Goal: Task Accomplishment & Management: Manage account settings

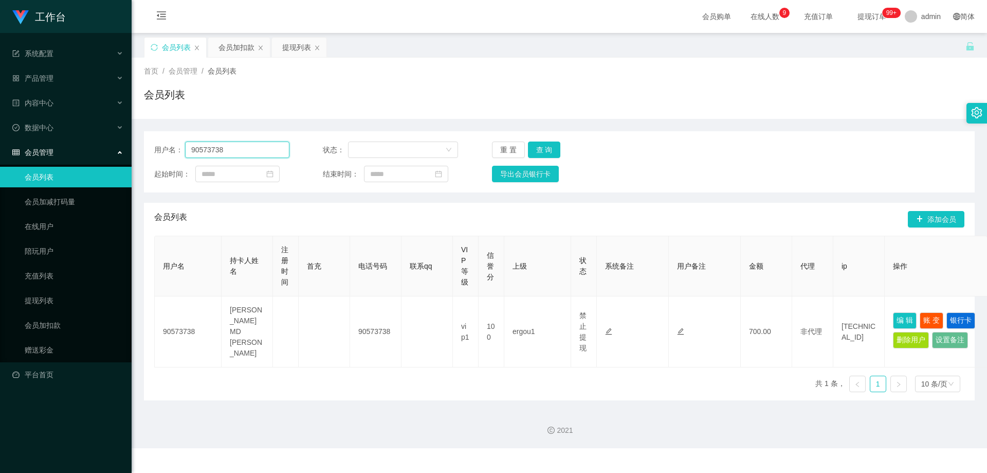
drag, startPoint x: 211, startPoint y: 152, endPoint x: 126, endPoint y: 168, distance: 86.8
click at [126, 167] on section "工作台 系统配置 产品管理 内容中心 数据中心 会员管理 会员列表 会员加减打码量 在线用户 陪玩用户 充值列表 提现列表 会员加扣款 赠送彩金 平台首页 保…" at bounding box center [493, 224] width 987 height 448
paste input "8570037"
type input "85700378"
click at [531, 148] on button "查 询" at bounding box center [544, 149] width 33 height 16
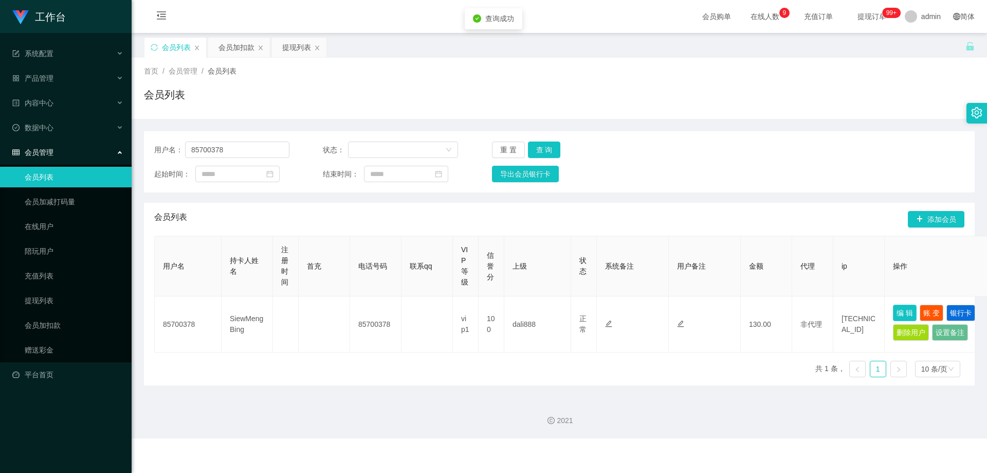
drag, startPoint x: 908, startPoint y: 310, endPoint x: 875, endPoint y: 316, distance: 34.0
click at [531, 310] on button "编 辑" at bounding box center [905, 312] width 24 height 16
type input "85700378"
type input "SiewMengBing"
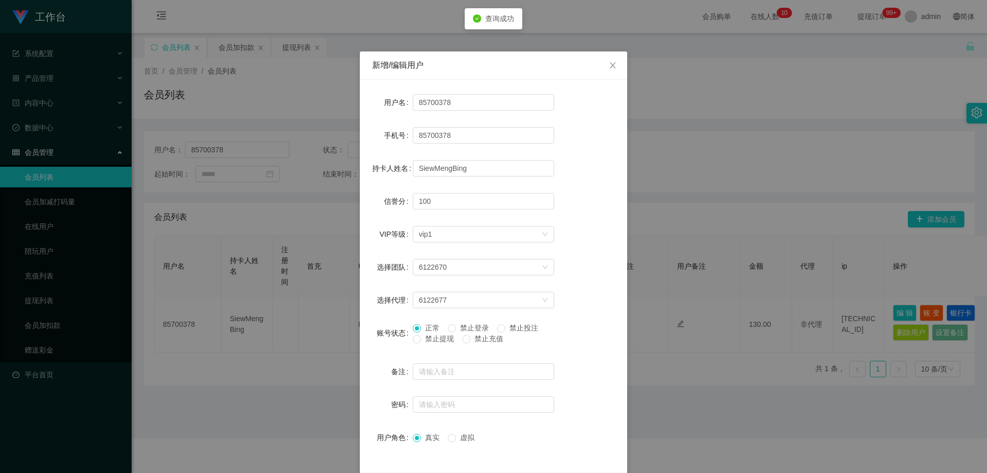
click at [421, 341] on span "禁止提现" at bounding box center [439, 338] width 37 height 8
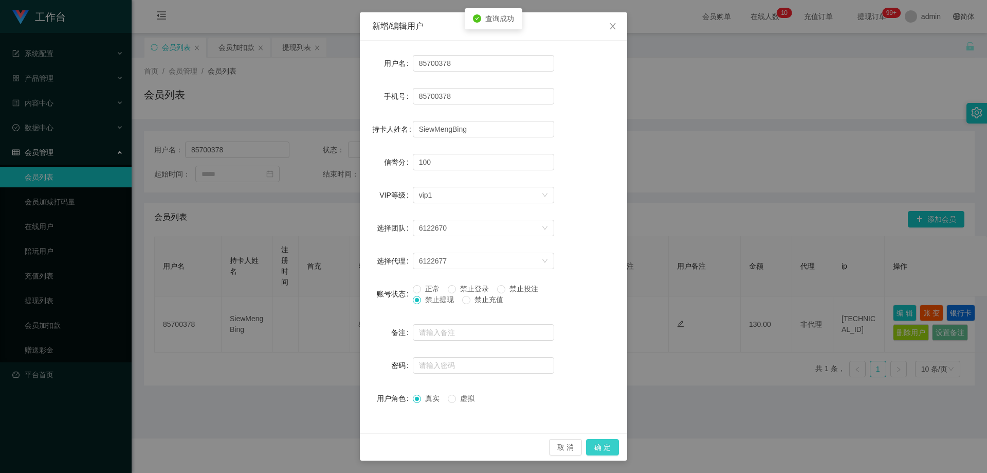
click at [531, 449] on button "确 定" at bounding box center [602, 447] width 33 height 16
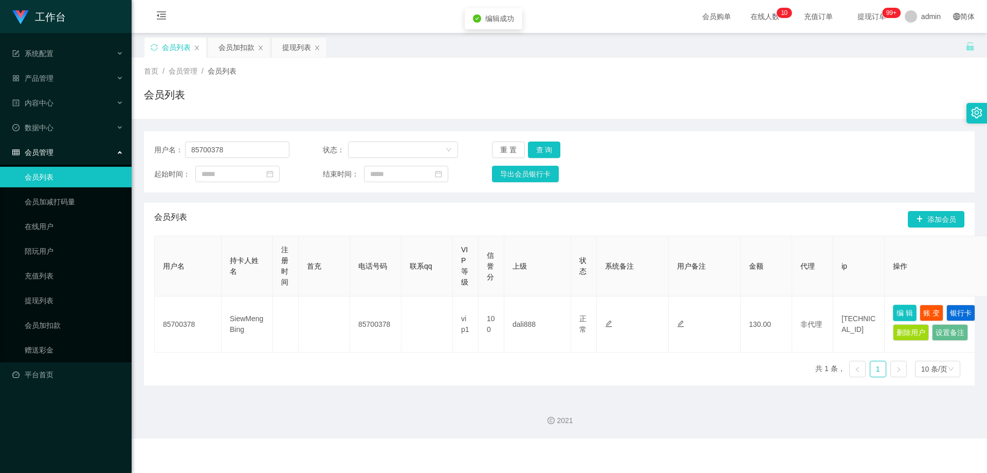
scroll to position [0, 0]
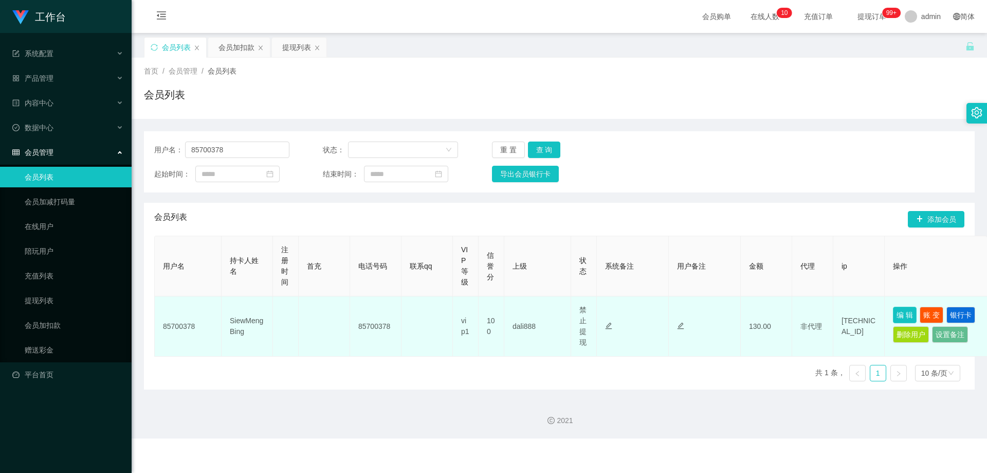
click at [531, 312] on button "编 辑" at bounding box center [905, 315] width 24 height 16
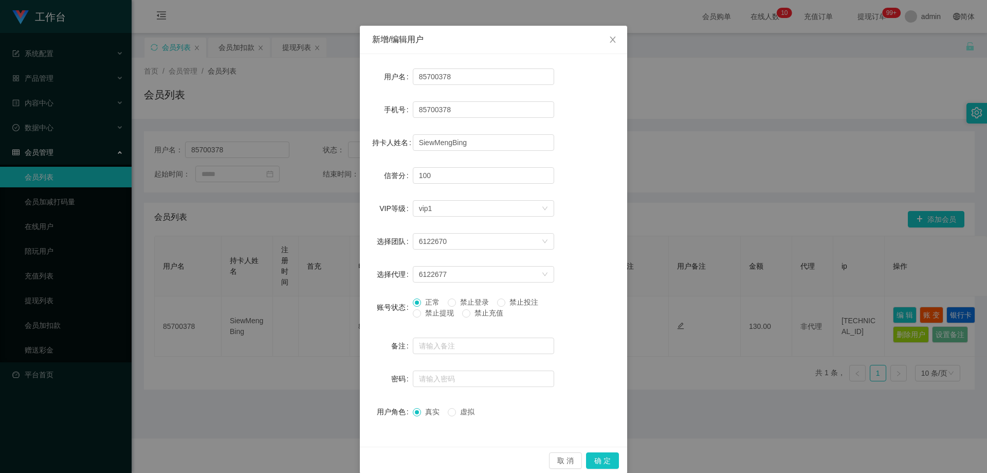
scroll to position [40, 0]
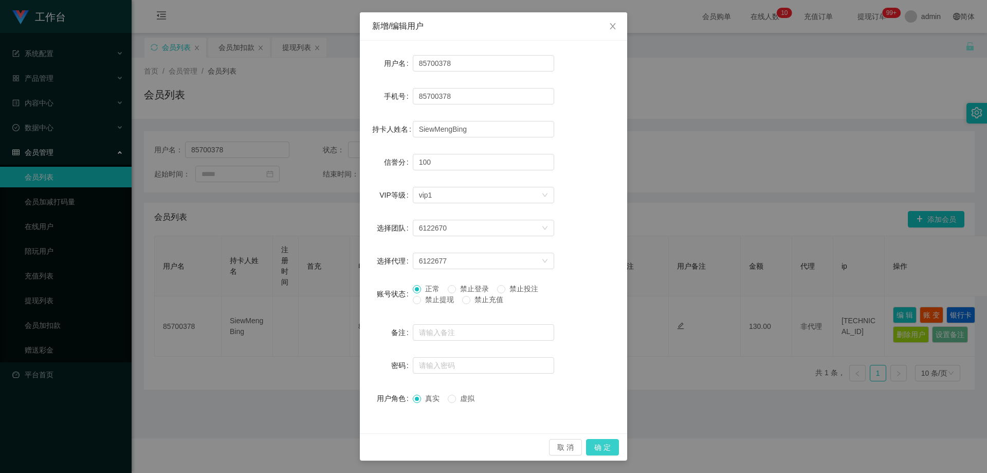
click at [531, 449] on button "确 定" at bounding box center [602, 447] width 33 height 16
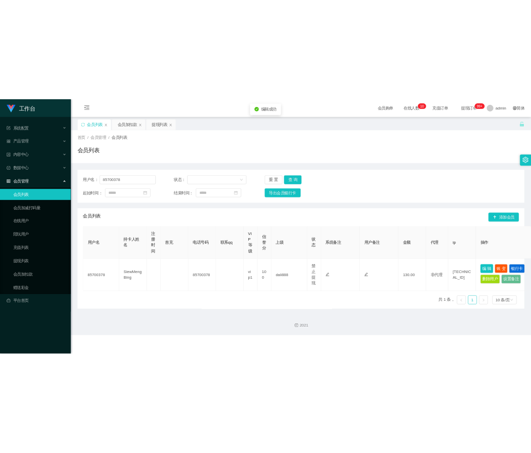
scroll to position [0, 0]
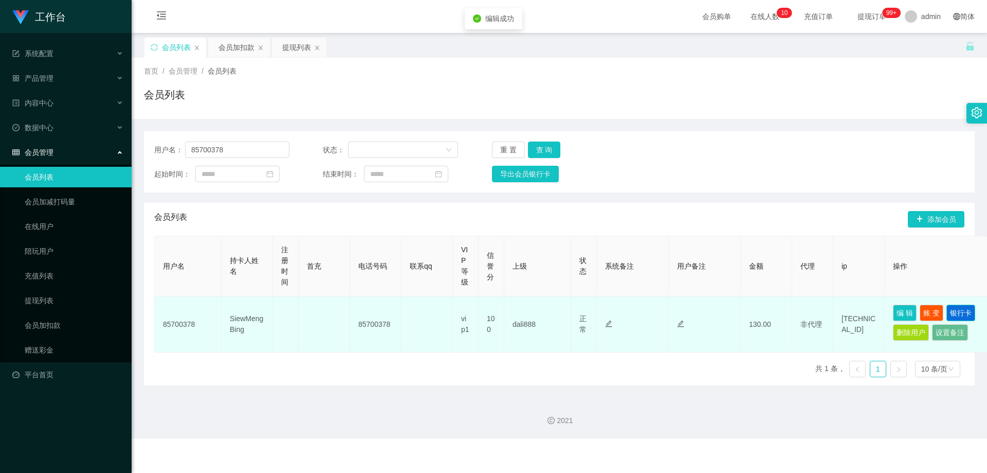
click at [531, 314] on button "银行卡" at bounding box center [961, 312] width 29 height 16
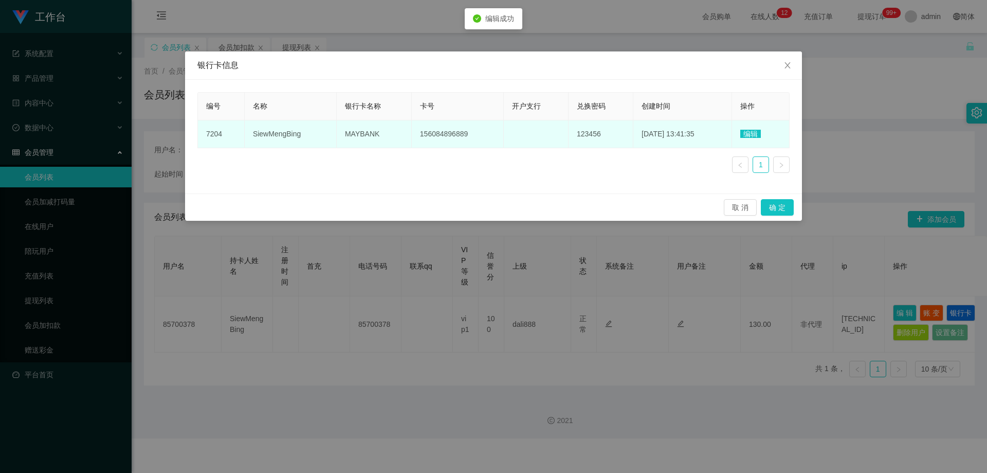
click at [531, 129] on td "编辑" at bounding box center [761, 134] width 58 height 28
click at [531, 135] on span "编辑" at bounding box center [751, 134] width 21 height 8
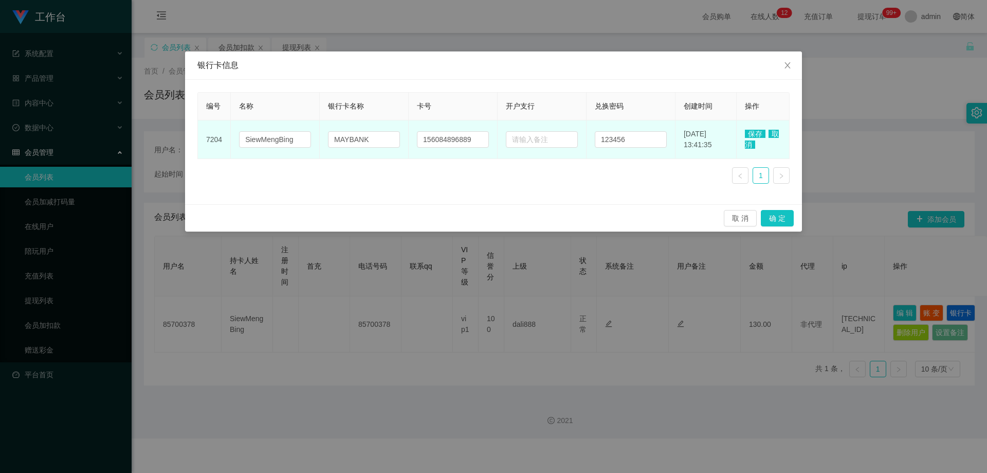
click at [483, 155] on td "156084896889" at bounding box center [453, 139] width 89 height 39
click at [480, 138] on input "156084896889" at bounding box center [453, 139] width 72 height 16
paste input "85700378"
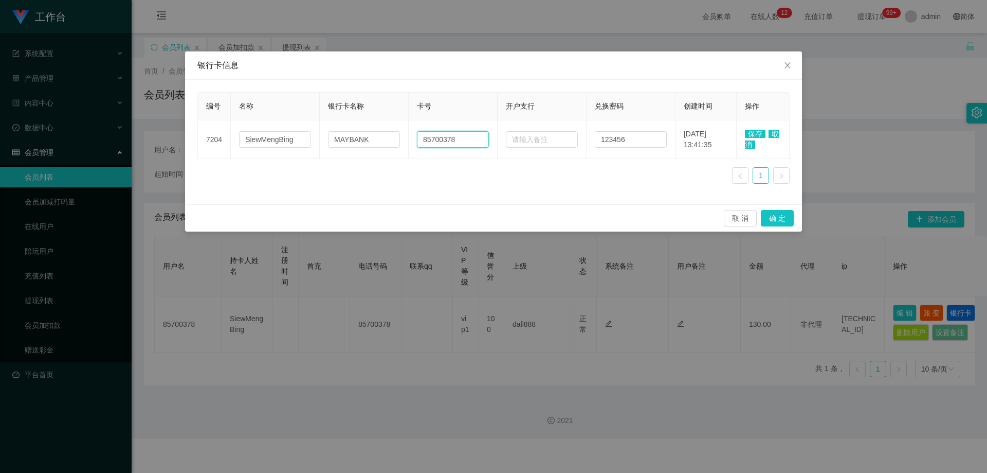
type input "85700378"
click at [531, 131] on span "保存" at bounding box center [755, 134] width 21 height 8
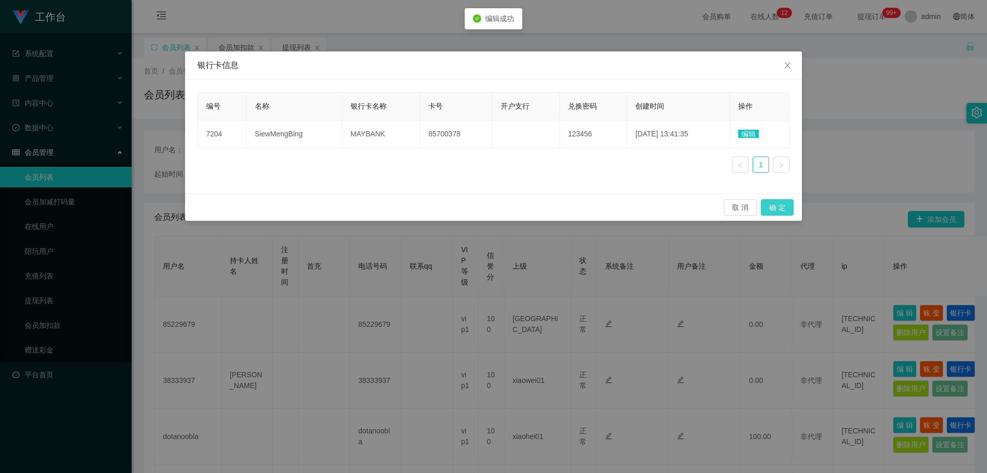
click at [531, 206] on button "确 定" at bounding box center [777, 207] width 33 height 16
